Goal: Information Seeking & Learning: Learn about a topic

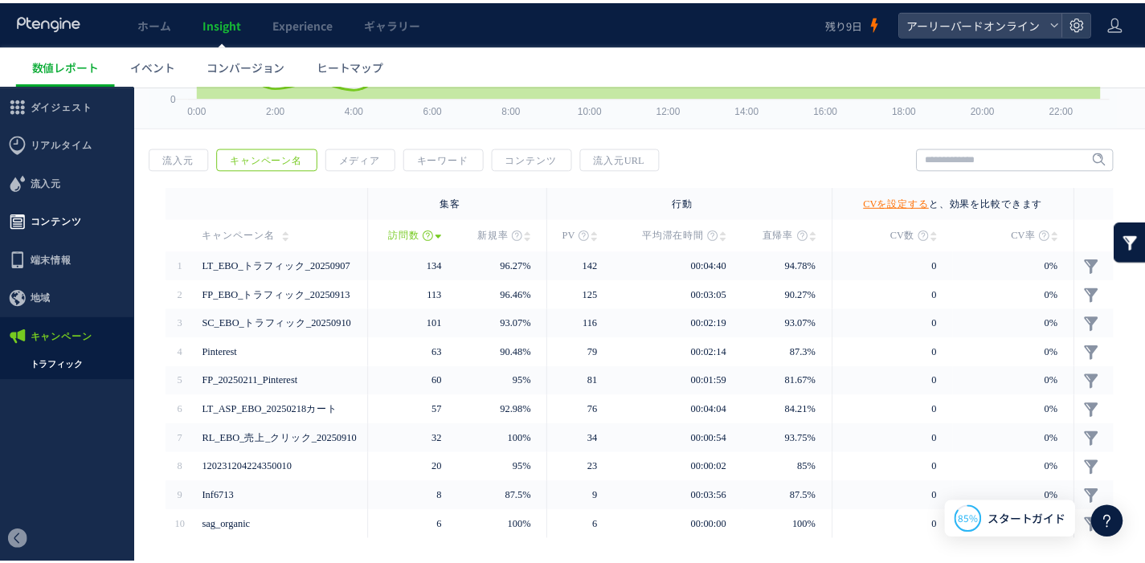
scroll to position [205, 0]
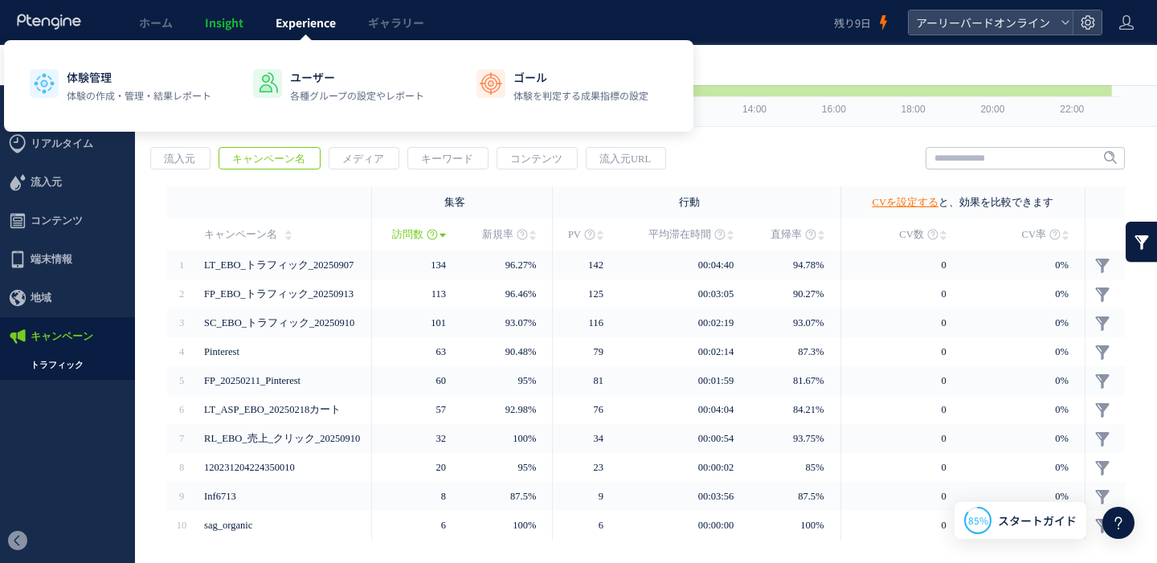
click at [309, 27] on span "Experience" at bounding box center [306, 22] width 60 height 16
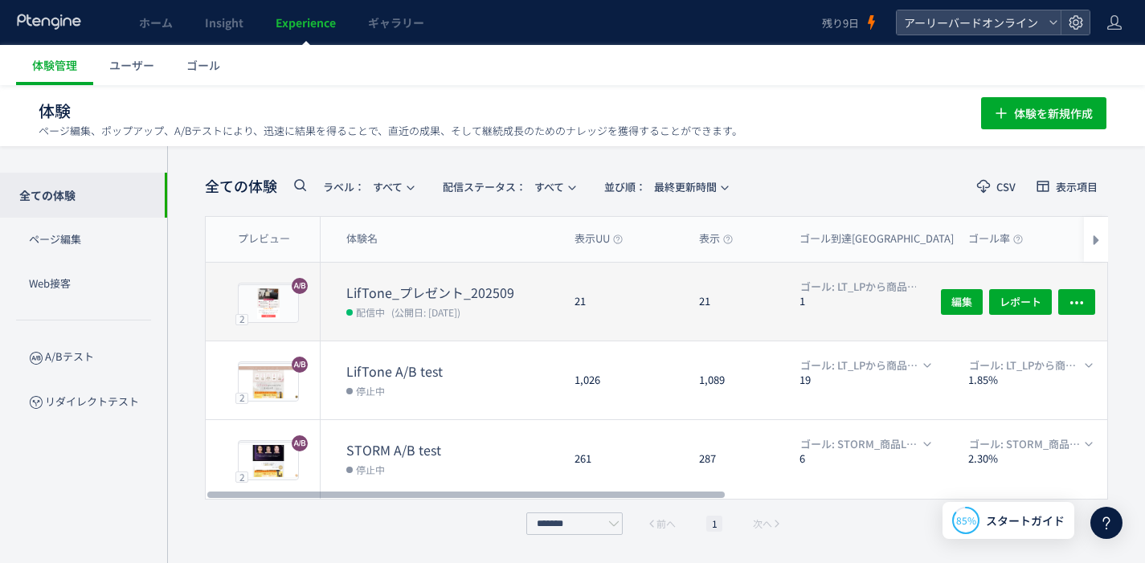
click at [485, 308] on dd "配信中 (公開日: [DATE])" at bounding box center [453, 311] width 215 height 21
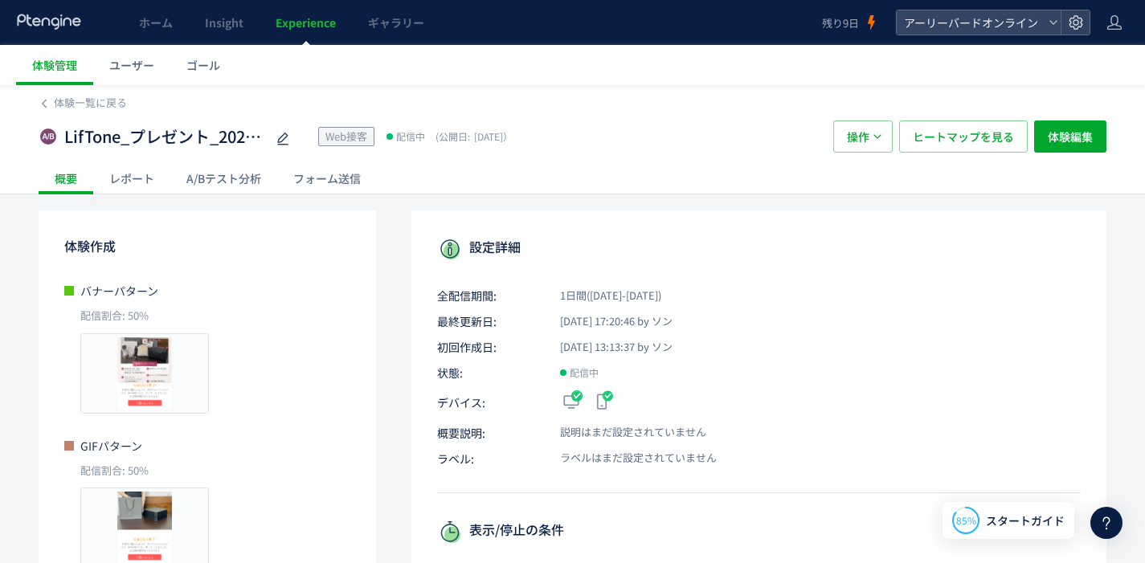
click at [259, 173] on div "A/Bテスト分析" at bounding box center [223, 178] width 107 height 32
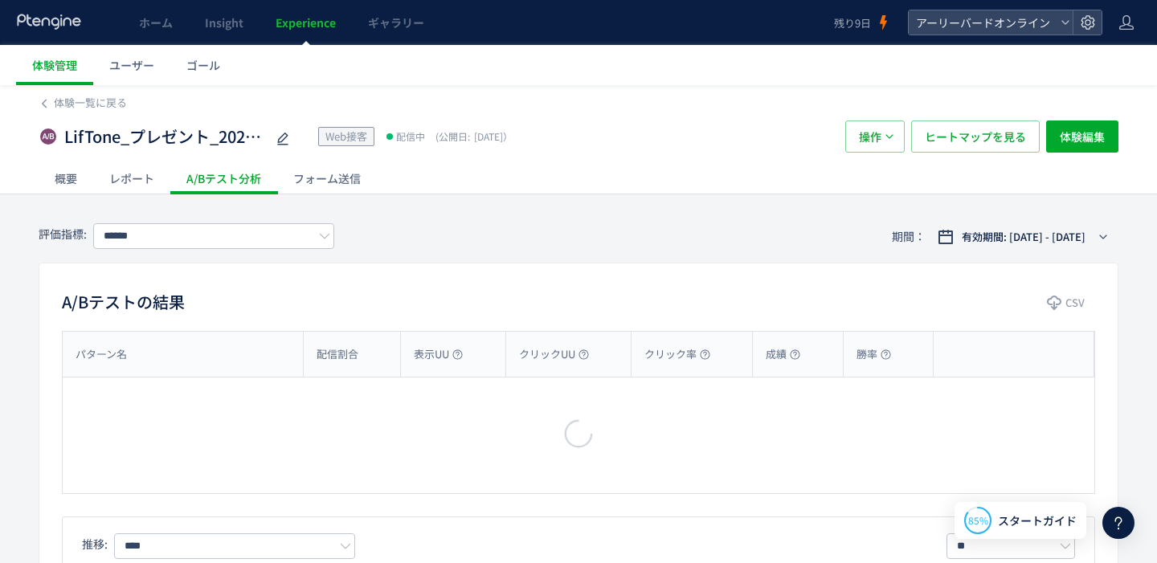
type input "**********"
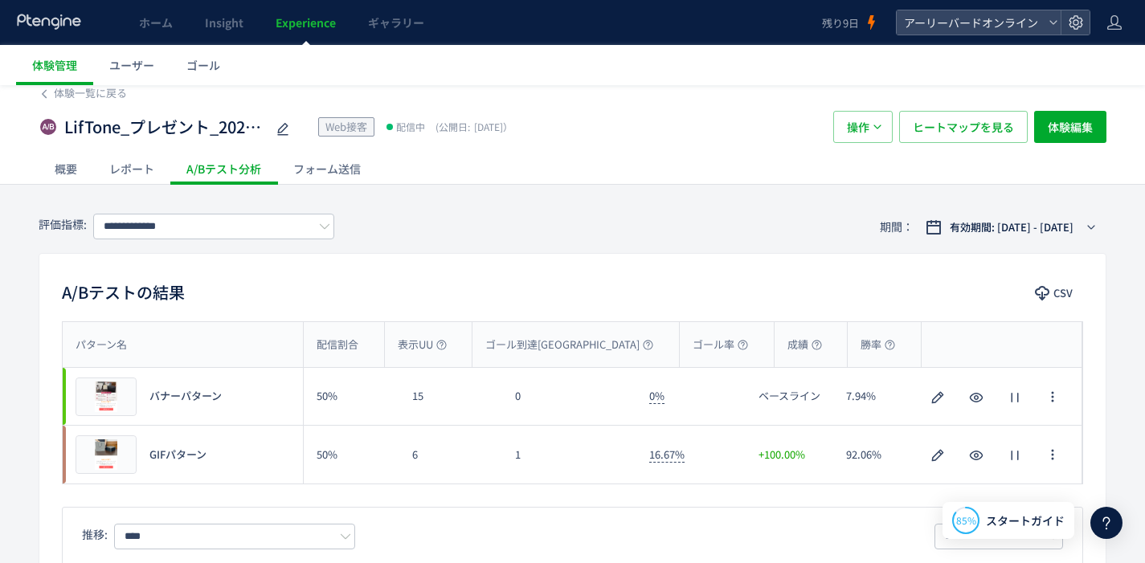
scroll to position [29, 0]
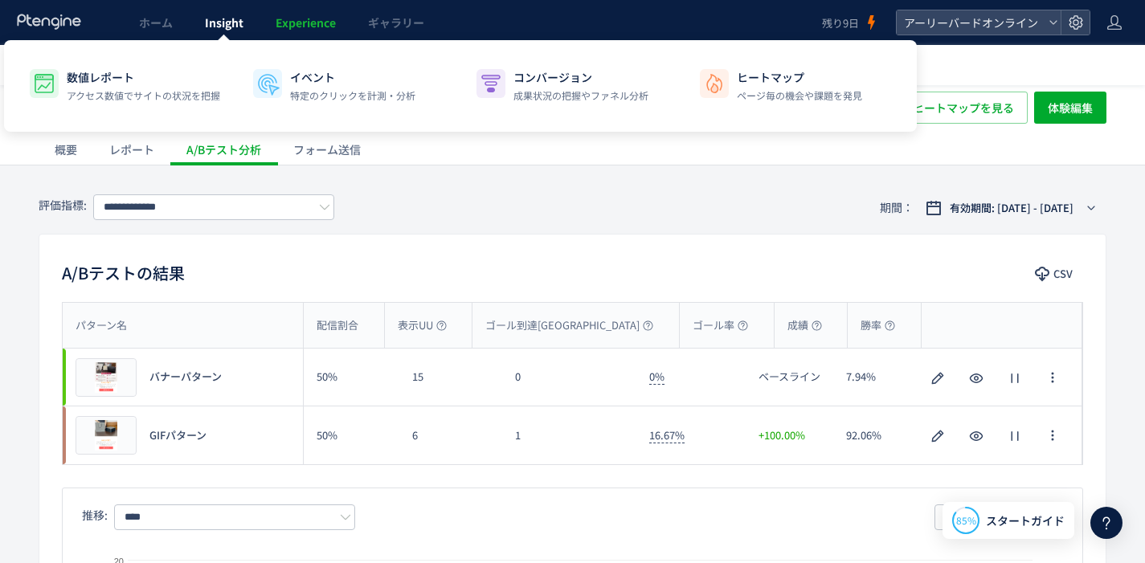
click at [232, 29] on span "Insight" at bounding box center [224, 22] width 39 height 16
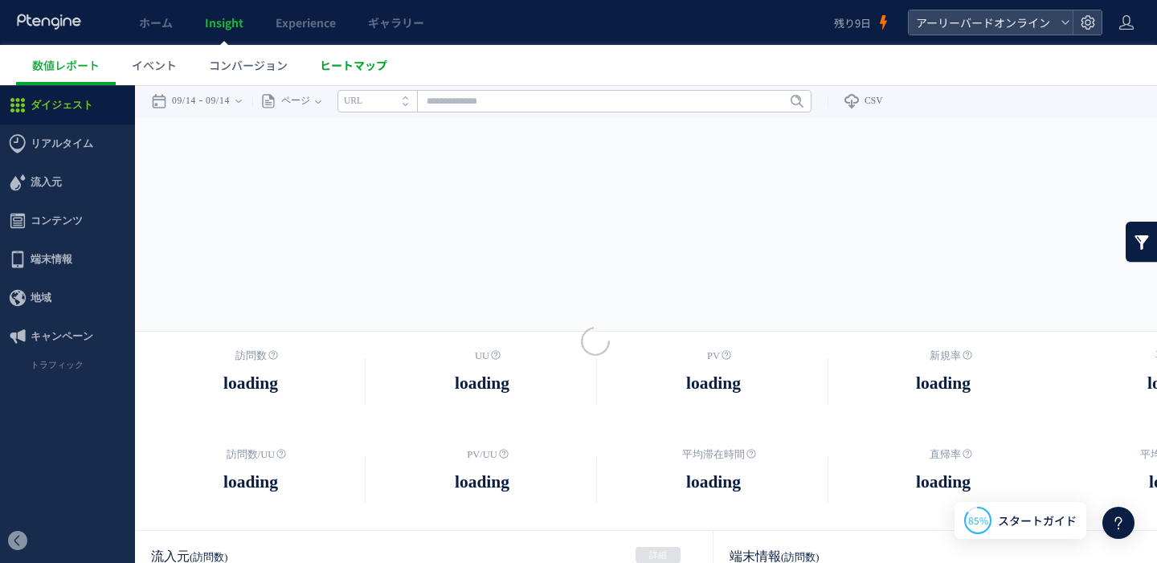
click at [349, 72] on span "ヒートマップ" at bounding box center [354, 65] width 68 height 16
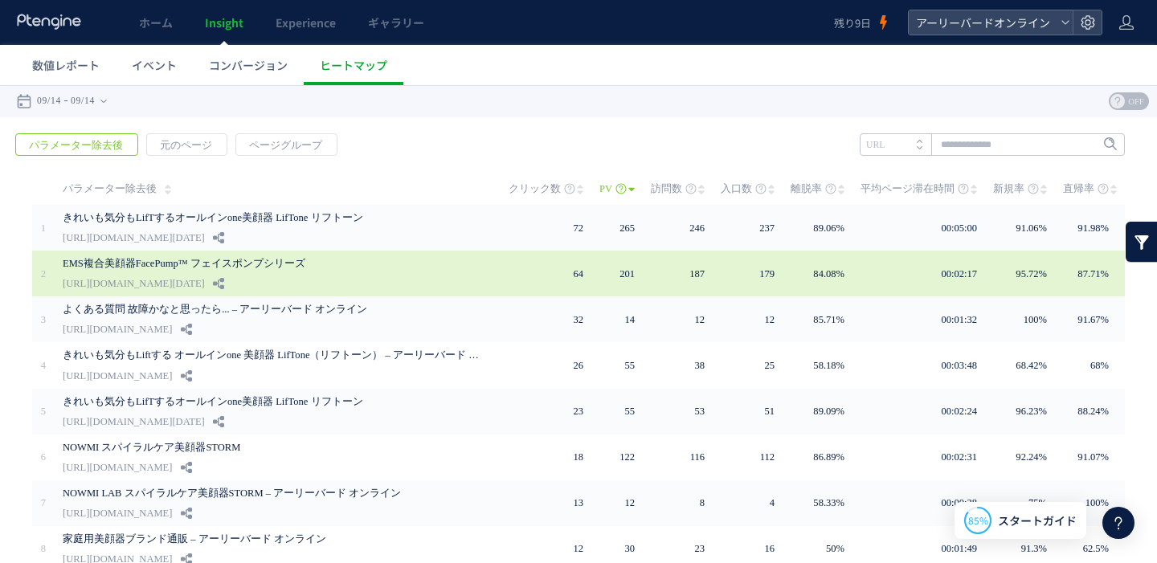
click at [229, 260] on link "EMS複合美顔器FacePump™ フェイスポンプシリーズ" at bounding box center [272, 263] width 418 height 19
